Goal: Information Seeking & Learning: Check status

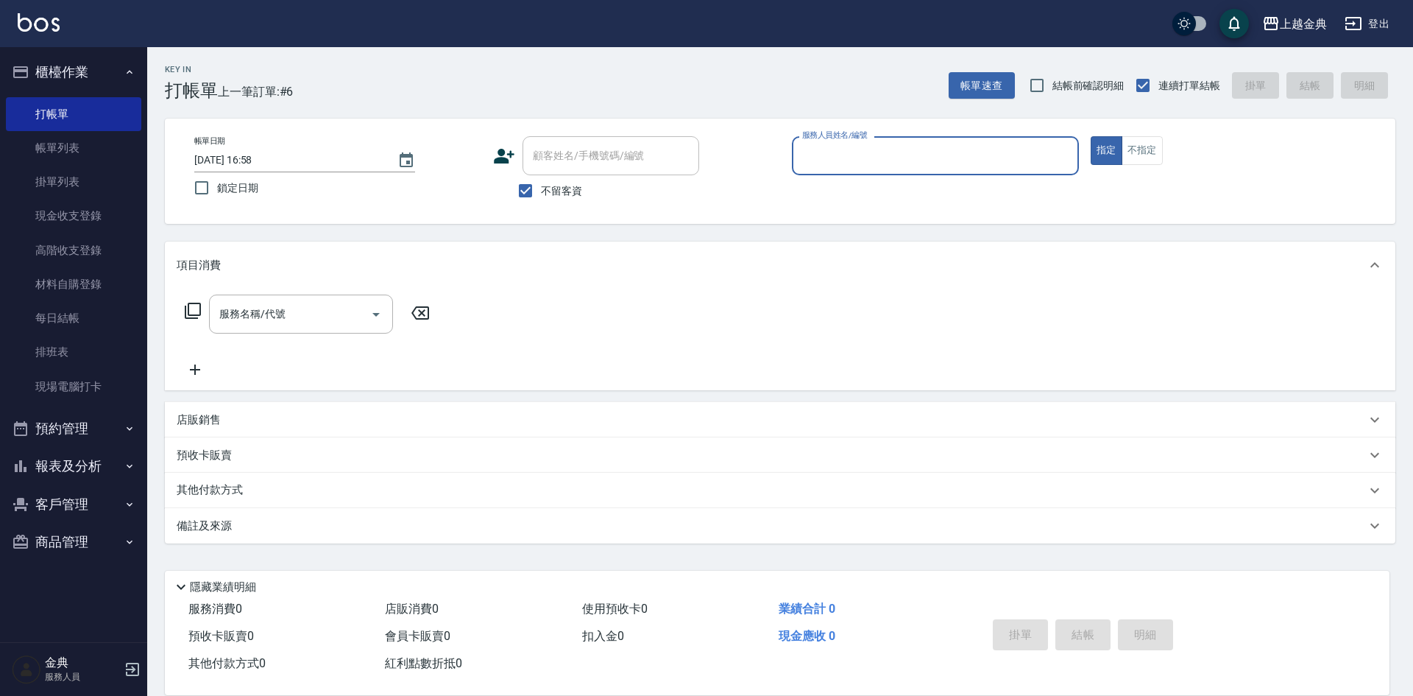
click at [50, 476] on button "報表及分析" at bounding box center [73, 466] width 135 height 38
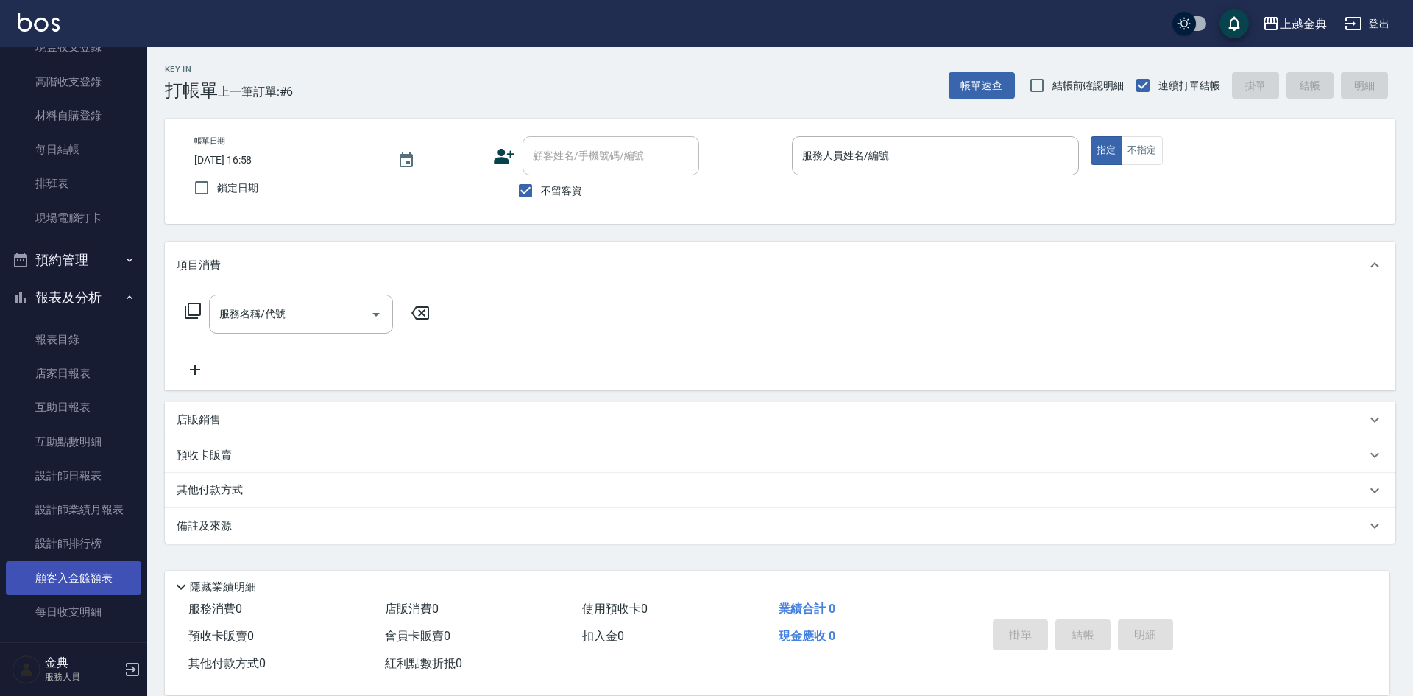
scroll to position [254, 0]
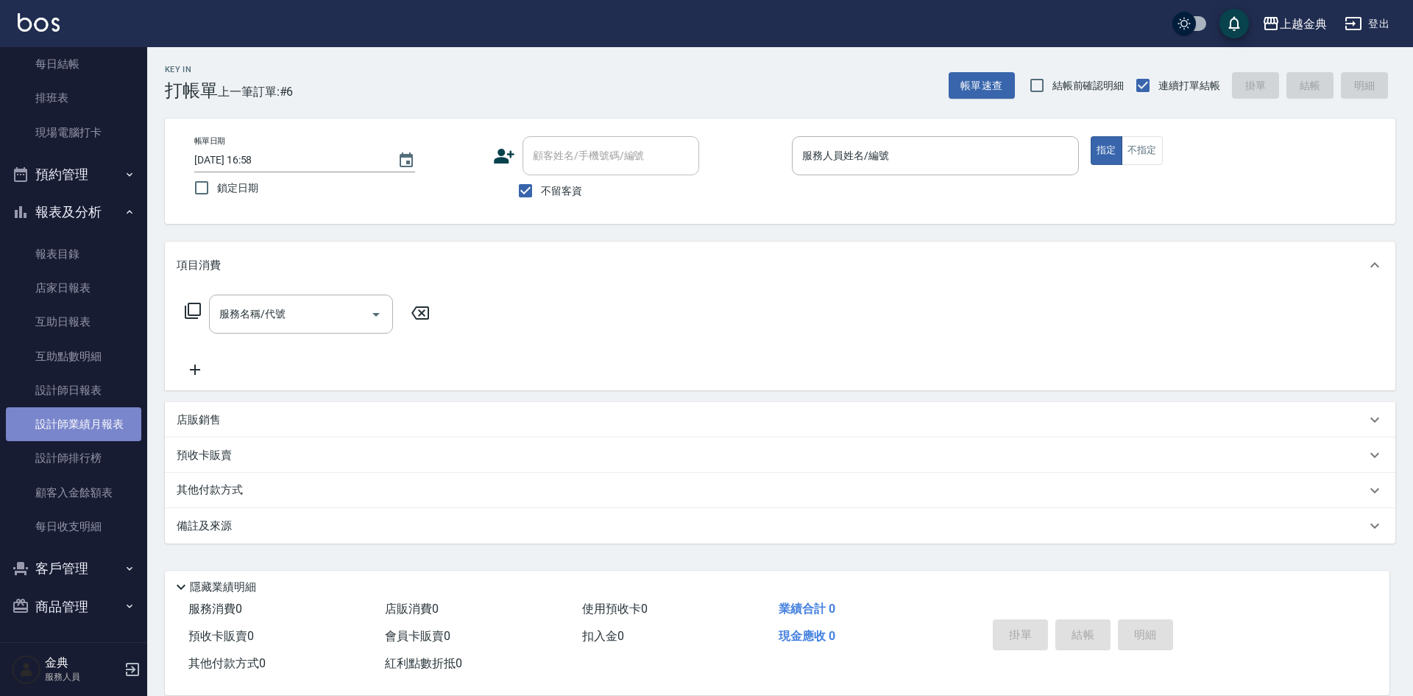
click at [109, 427] on link "設計師業績月報表" at bounding box center [73, 424] width 135 height 34
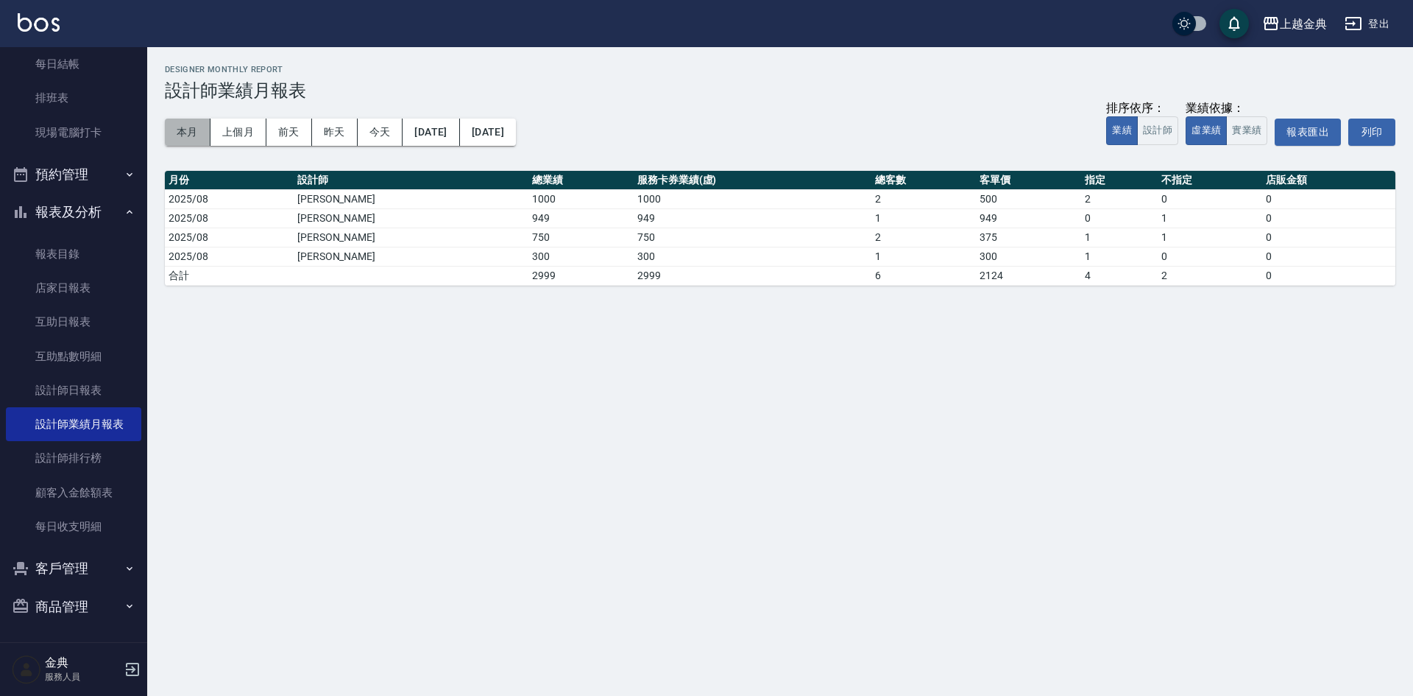
click at [202, 124] on button "本月" at bounding box center [188, 132] width 46 height 27
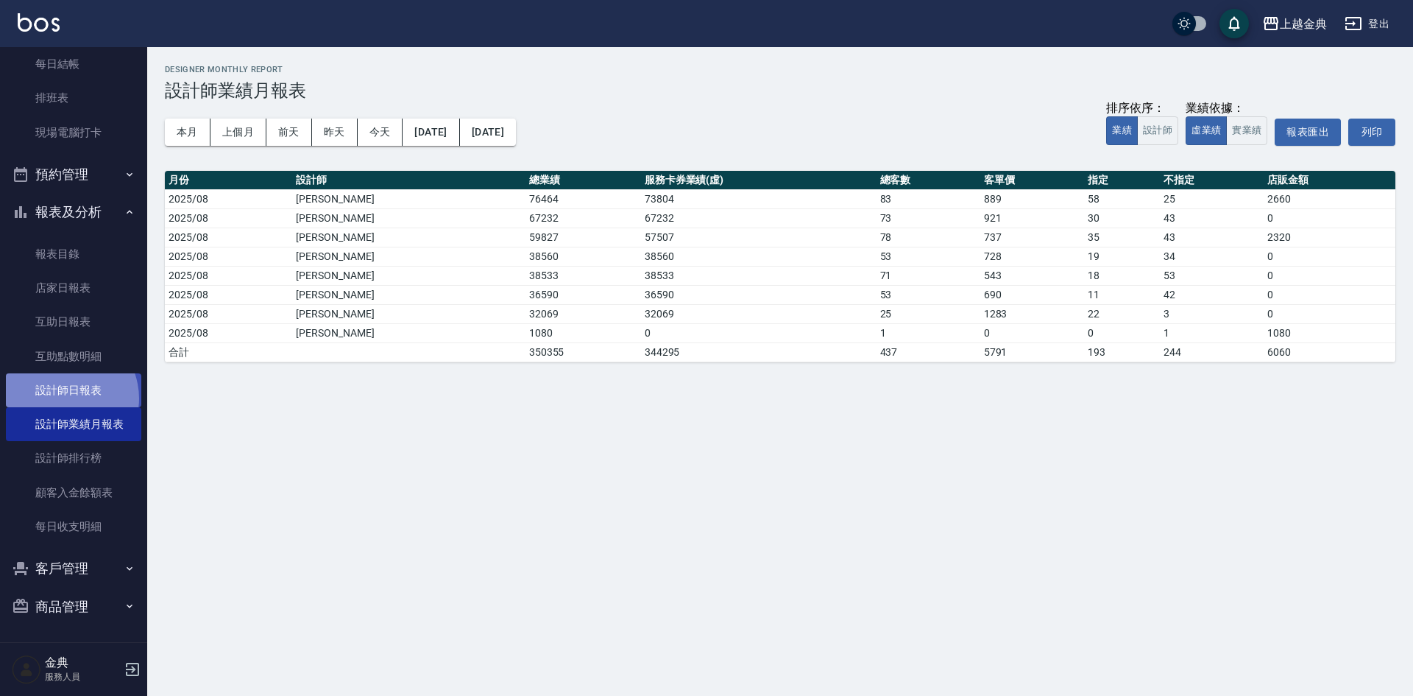
click at [63, 398] on link "設計師日報表" at bounding box center [73, 390] width 135 height 34
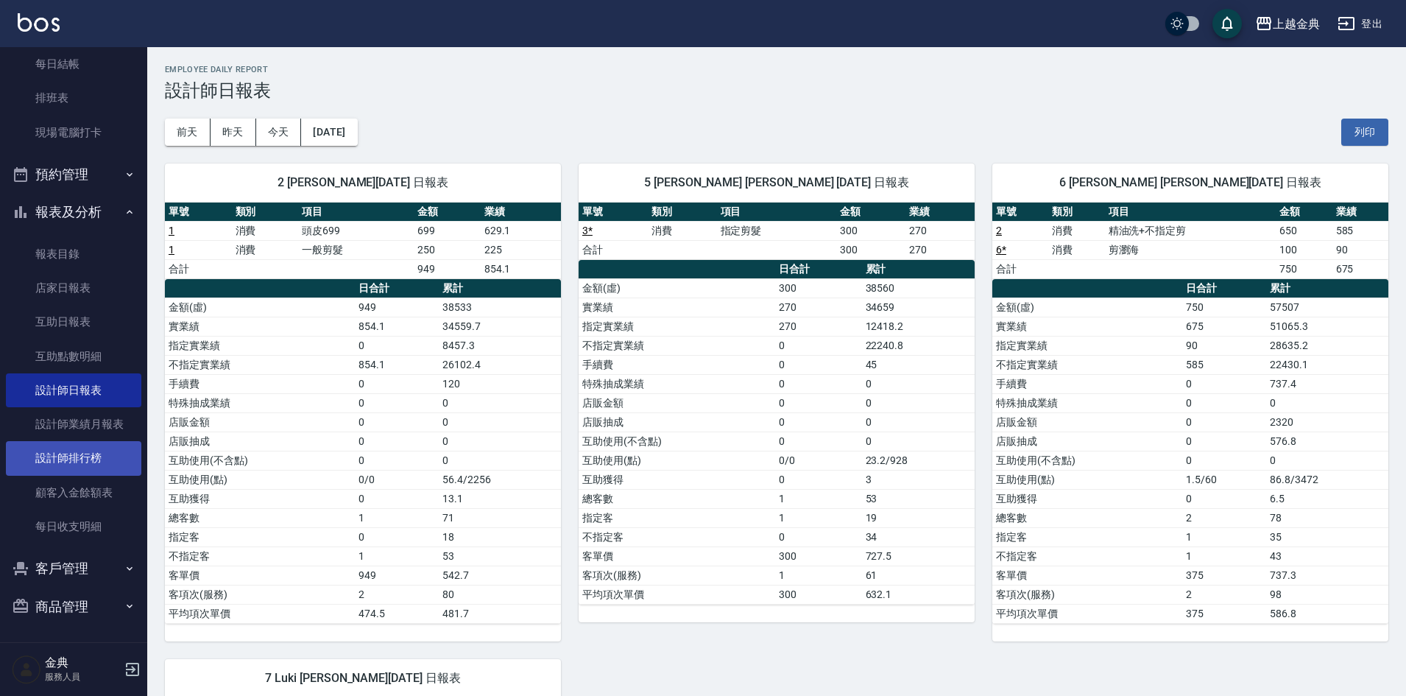
click at [82, 446] on link "設計師排行榜" at bounding box center [73, 458] width 135 height 34
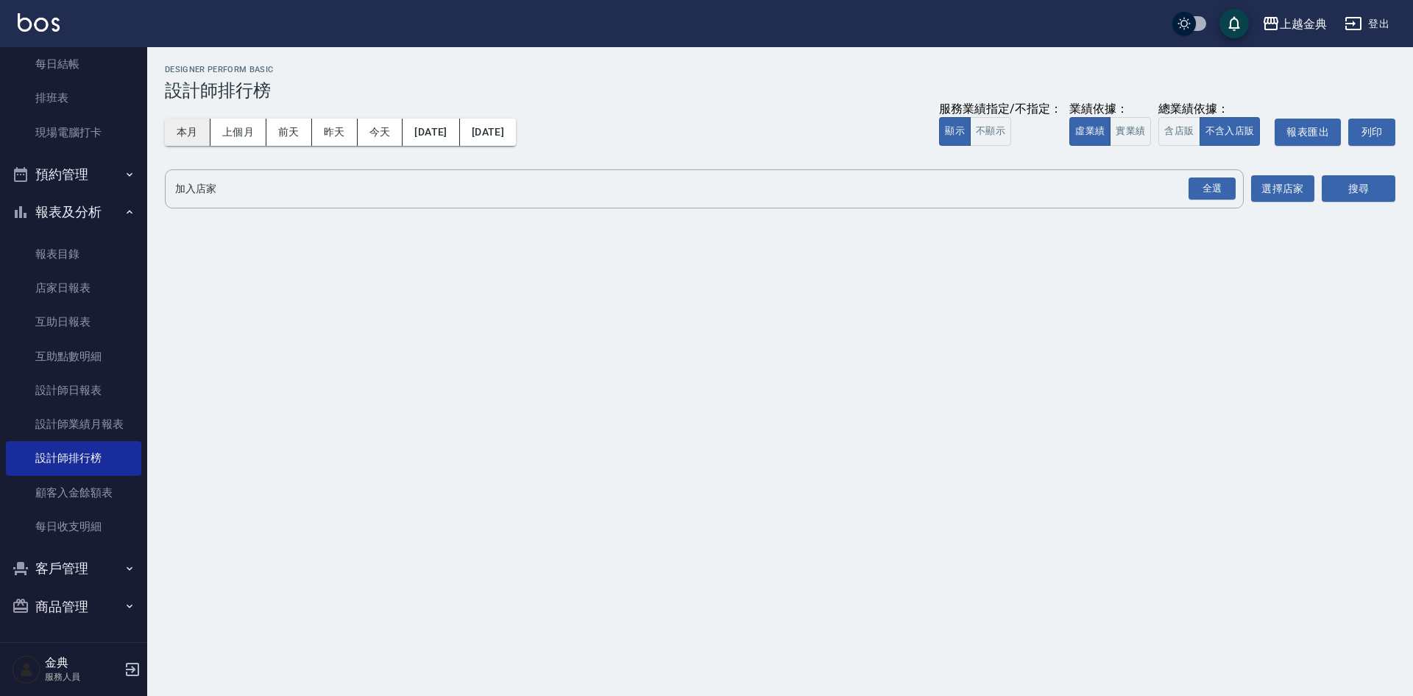
click at [194, 124] on button "本月" at bounding box center [188, 132] width 46 height 27
click at [179, 125] on button "本月" at bounding box center [188, 132] width 46 height 27
click at [1192, 138] on button "含店販" at bounding box center [1179, 131] width 41 height 29
click at [1197, 182] on div "全選" at bounding box center [1212, 188] width 47 height 23
click at [1349, 183] on button "搜尋" at bounding box center [1359, 189] width 74 height 27
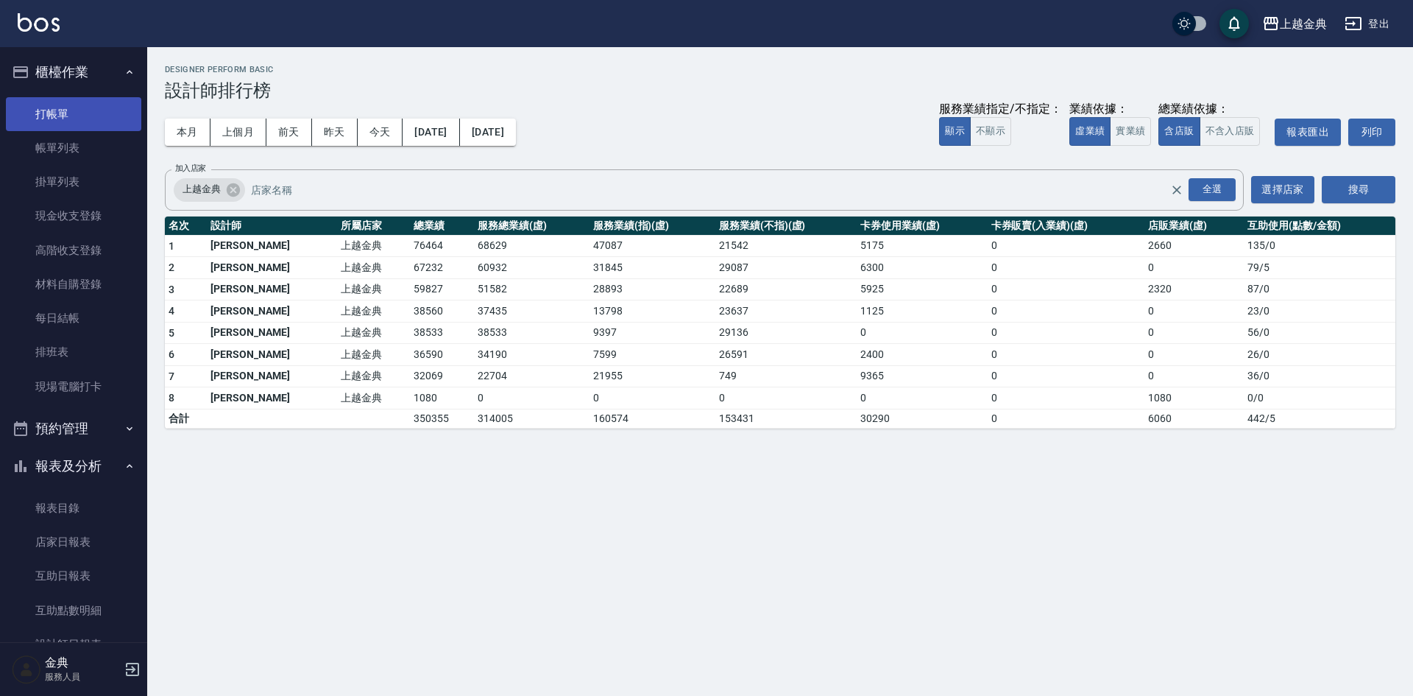
click at [61, 97] on link "打帳單" at bounding box center [73, 114] width 135 height 34
